Goal: Task Accomplishment & Management: Manage account settings

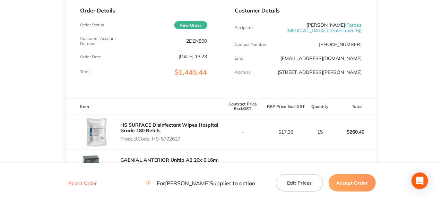
scroll to position [139, 0]
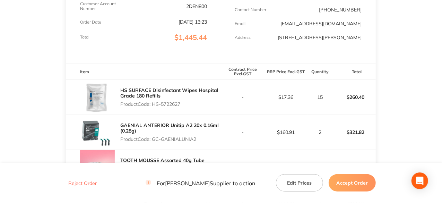
drag, startPoint x: 183, startPoint y: 102, endPoint x: 153, endPoint y: 104, distance: 30.2
click at [153, 104] on p "Product Code: HS-5722627" at bounding box center [170, 104] width 101 height 6
copy p "HS-5722627"
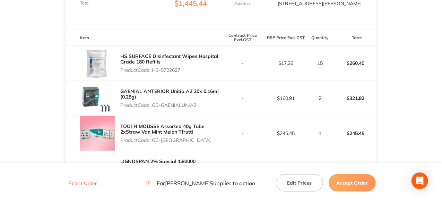
scroll to position [208, 0]
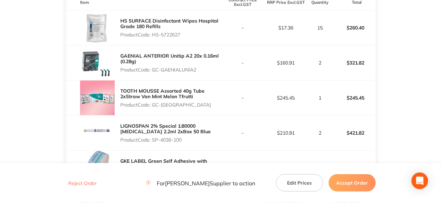
drag, startPoint x: 197, startPoint y: 69, endPoint x: 154, endPoint y: 69, distance: 42.7
click at [154, 69] on p "Product Code: GC-GAENIALUNIA2" at bounding box center [170, 70] width 101 height 6
copy p "GC-GAENIALUNIA2"
drag, startPoint x: 205, startPoint y: 105, endPoint x: 154, endPoint y: 107, distance: 50.7
click at [154, 107] on p "Product Code: GC-TOOTHMOUSSE10" at bounding box center [170, 105] width 101 height 6
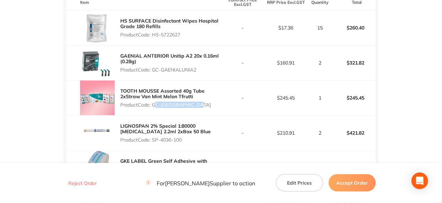
copy p "GC-TOOTHMOUSSE10"
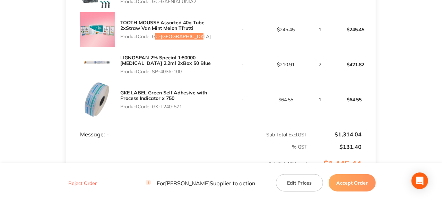
scroll to position [278, 0]
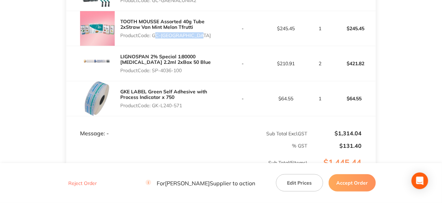
drag, startPoint x: 183, startPoint y: 70, endPoint x: 154, endPoint y: 72, distance: 29.2
click at [154, 72] on p "Product Code: SP-4036-100" at bounding box center [170, 71] width 101 height 6
copy p "SP-4036-100"
drag, startPoint x: 183, startPoint y: 106, endPoint x: 153, endPoint y: 106, distance: 29.8
click at [153, 106] on p "Product Code: GK-L240-571" at bounding box center [170, 106] width 101 height 6
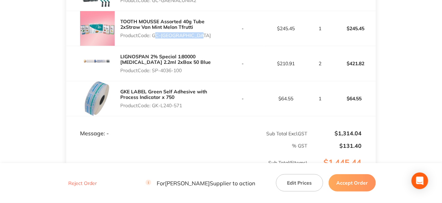
copy p "GK-L240-571"
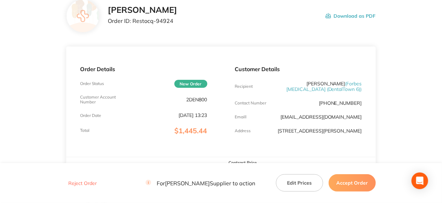
scroll to position [35, 0]
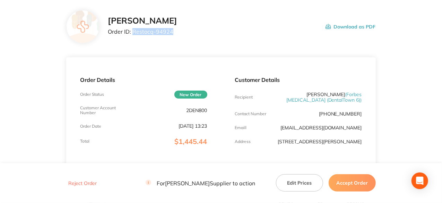
drag, startPoint x: 171, startPoint y: 32, endPoint x: 133, endPoint y: 32, distance: 38.2
click at [133, 32] on p "Order ID: Restocq- 94924" at bounding box center [142, 31] width 69 height 6
copy p "Restocq- 94924"
click at [349, 186] on button "Accept Order" at bounding box center [352, 182] width 47 height 17
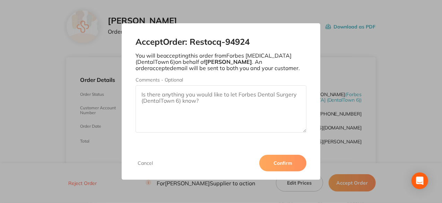
click at [290, 161] on button "Confirm" at bounding box center [282, 163] width 47 height 17
